Goal: Task Accomplishment & Management: Manage account settings

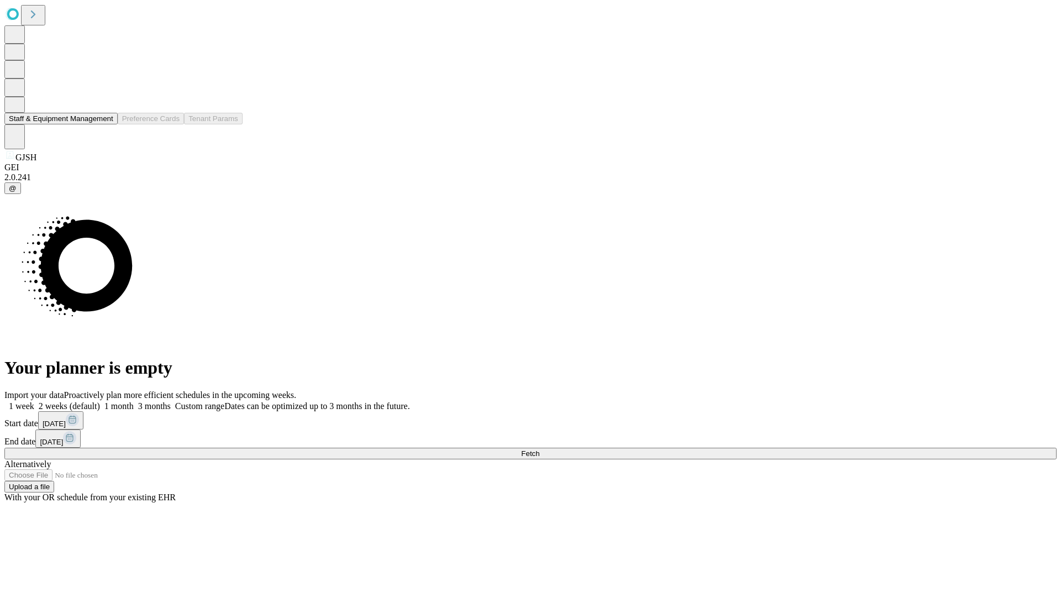
click at [106, 124] on button "Staff & Equipment Management" at bounding box center [60, 119] width 113 height 12
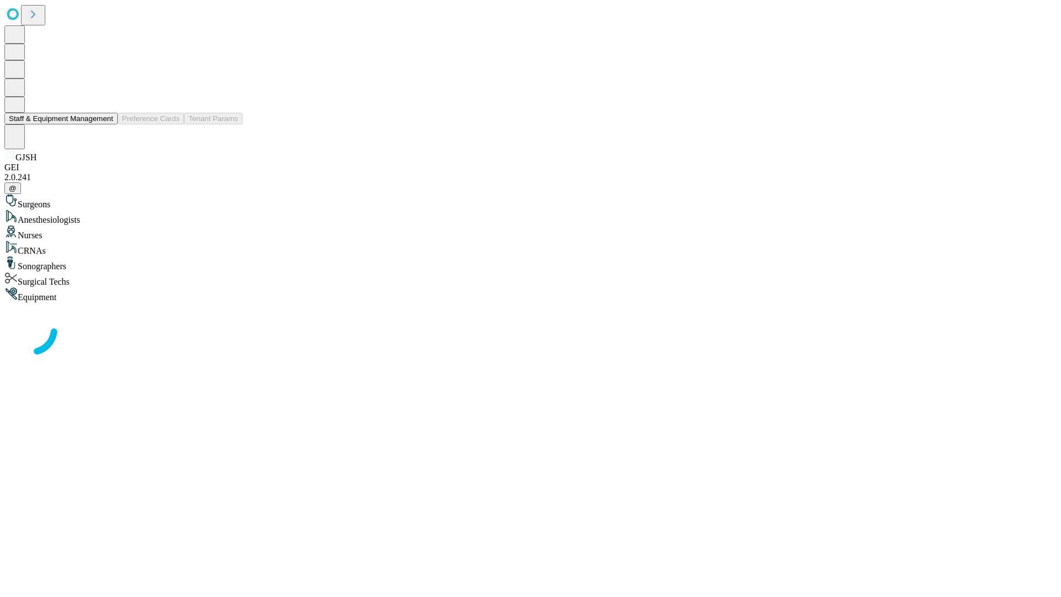
click at [106, 124] on button "Staff & Equipment Management" at bounding box center [60, 119] width 113 height 12
